Goal: Information Seeking & Learning: Find specific fact

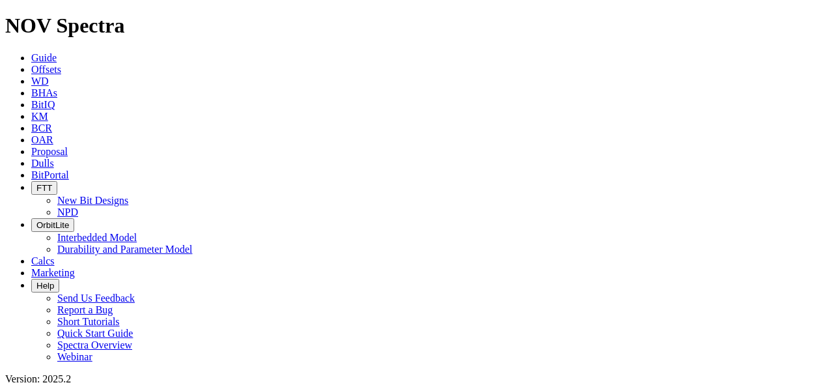
click at [53, 134] on span "OAR" at bounding box center [42, 139] width 22 height 11
type input "ayun"
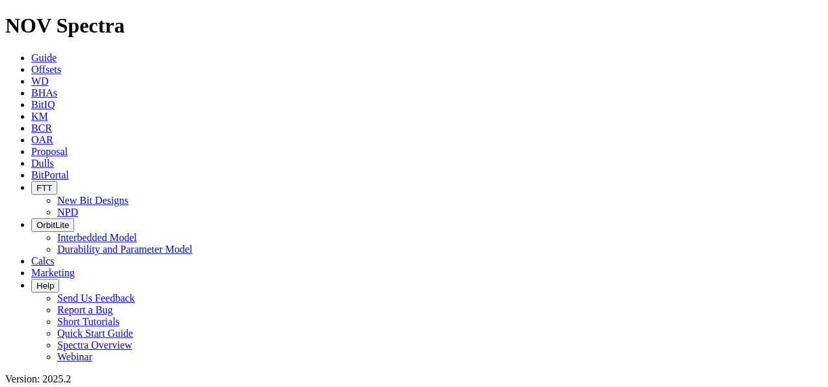
radio input "true"
radio input "false"
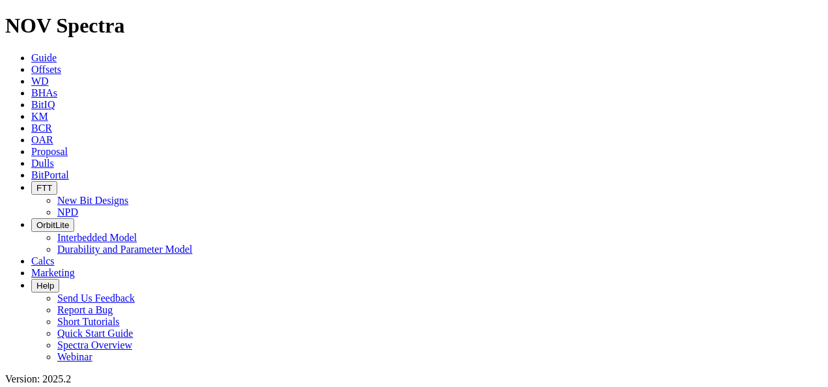
scroll to position [391, 0]
